Goal: Browse casually: Explore the website without a specific task or goal

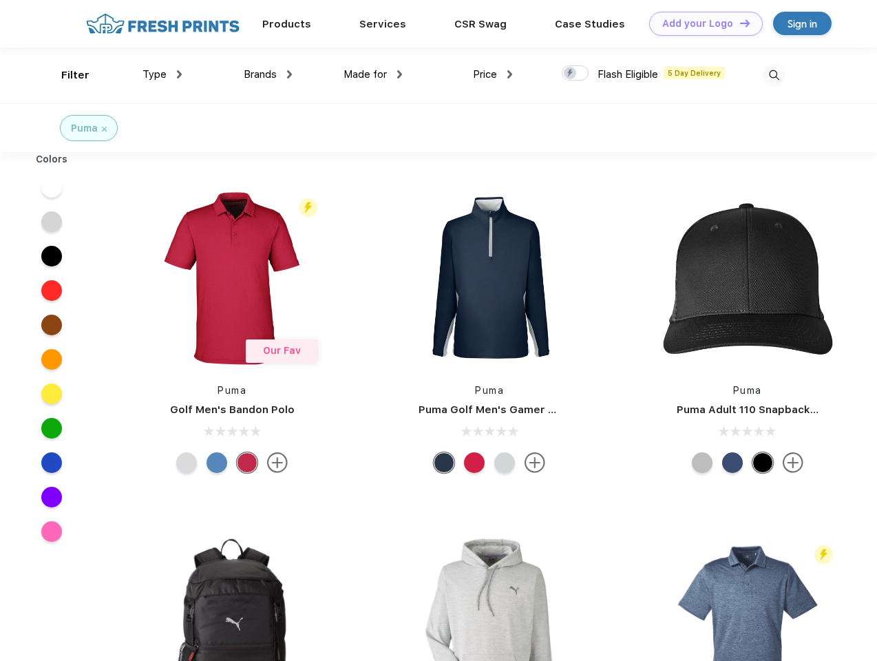
click at [701, 23] on link "Add your Logo Design Tool" at bounding box center [706, 24] width 114 height 24
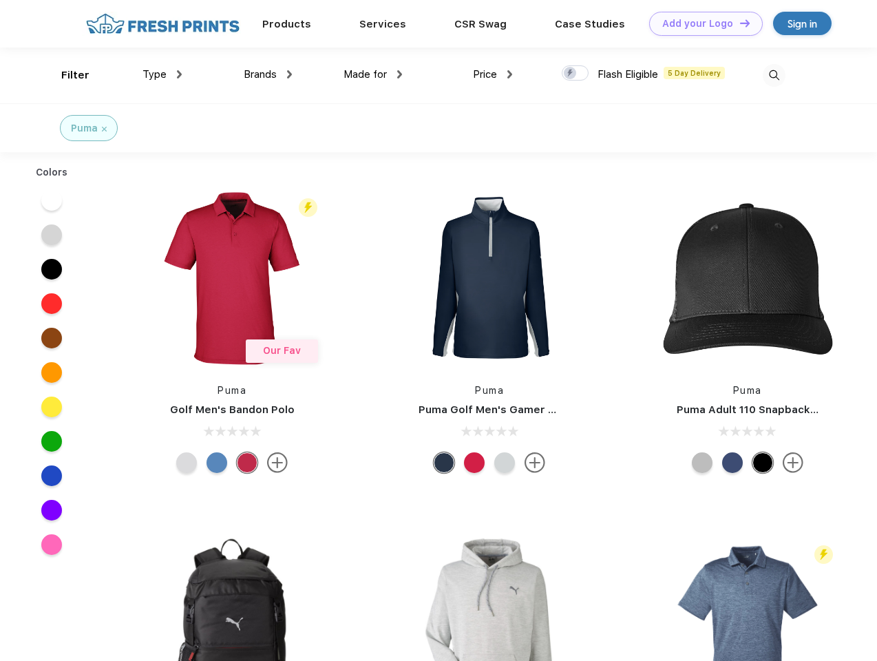
click at [0, 0] on div "Design Tool" at bounding box center [0, 0] width 0 height 0
click at [738, 23] on link "Add your Logo Design Tool" at bounding box center [706, 24] width 114 height 24
click at [66, 75] on div "Filter" at bounding box center [75, 75] width 28 height 16
click at [162, 74] on span "Type" at bounding box center [154, 74] width 24 height 12
click at [268, 74] on span "Brands" at bounding box center [260, 74] width 33 height 12
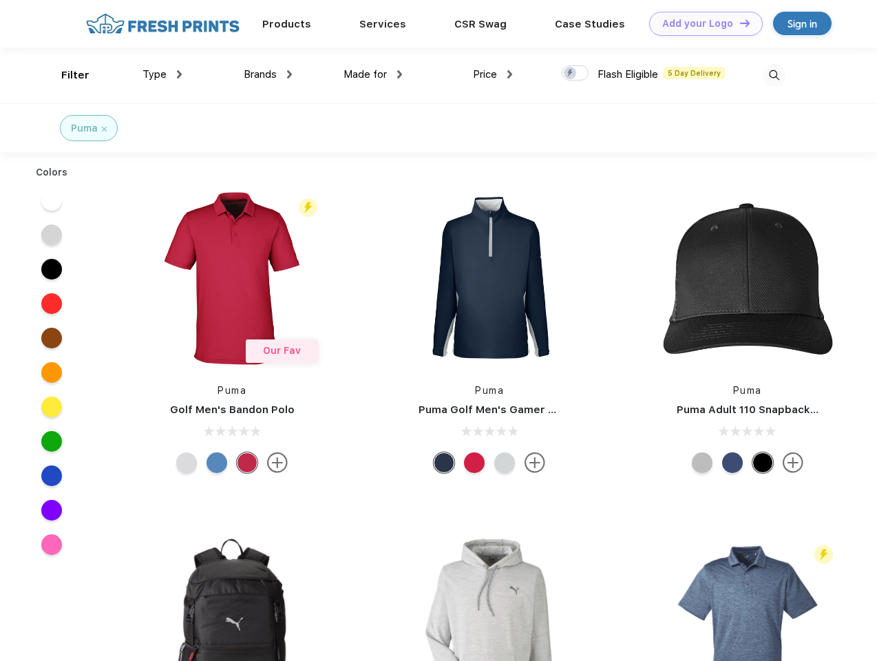
click at [373, 74] on span "Made for" at bounding box center [364, 74] width 43 height 12
click at [493, 74] on span "Price" at bounding box center [485, 74] width 24 height 12
click at [575, 74] on div at bounding box center [575, 72] width 27 height 15
click at [571, 74] on input "checkbox" at bounding box center [566, 69] width 9 height 9
click at [774, 75] on img at bounding box center [774, 75] width 23 height 23
